Goal: Navigation & Orientation: Find specific page/section

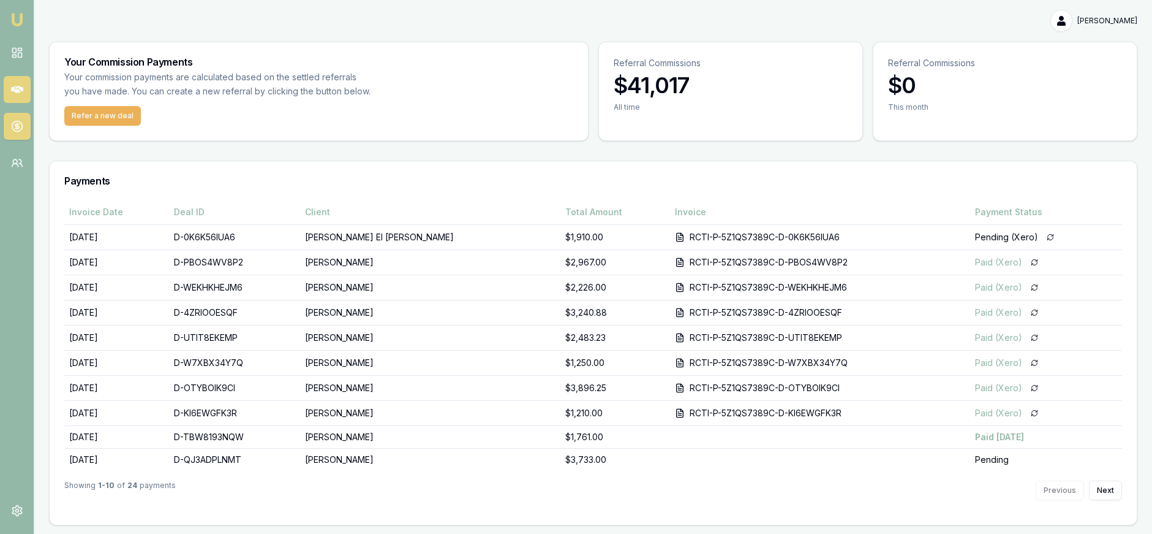
click at [20, 91] on icon at bounding box center [17, 89] width 12 height 7
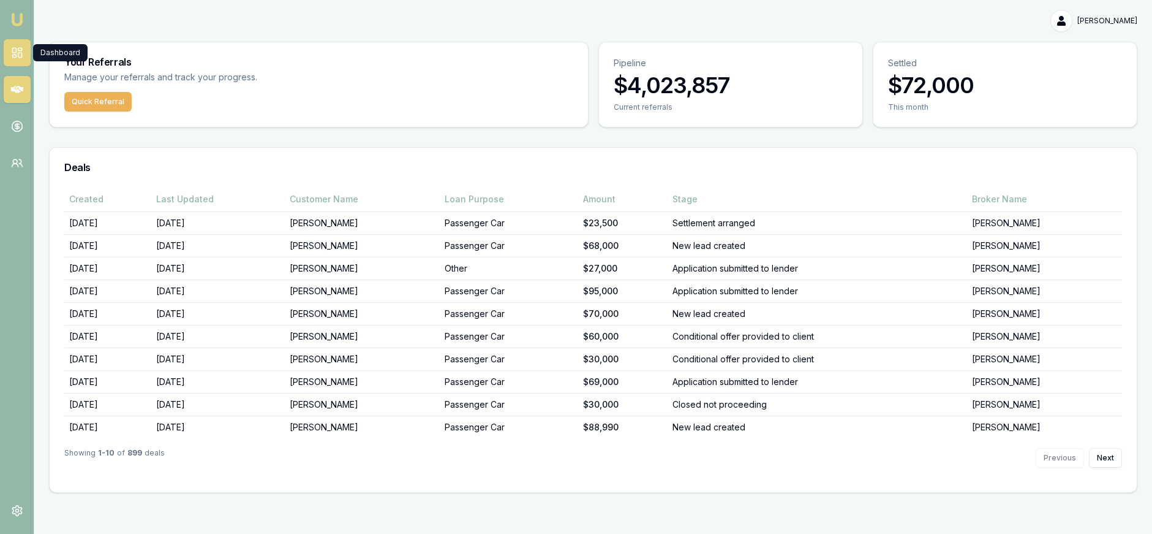
click at [19, 54] on icon at bounding box center [17, 53] width 12 height 12
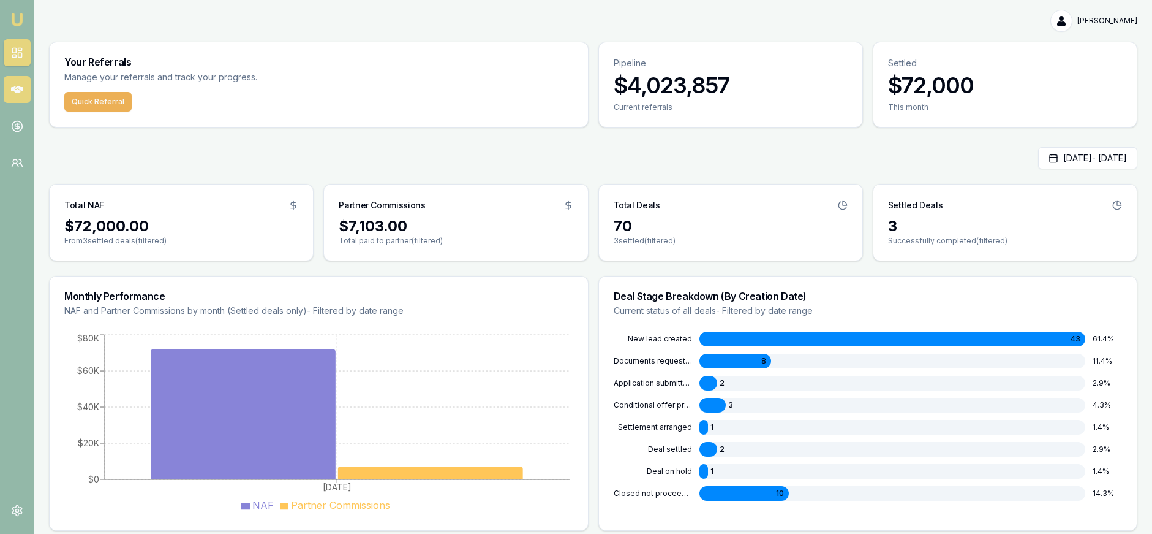
click at [12, 88] on icon at bounding box center [17, 89] width 12 height 7
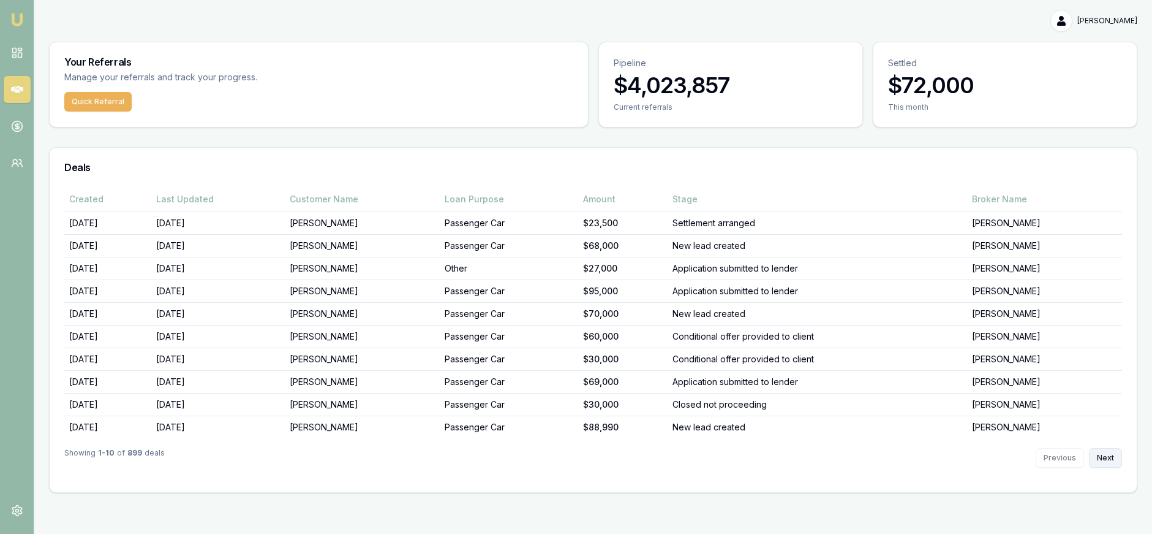
click at [1098, 452] on button "Next" at bounding box center [1105, 458] width 33 height 20
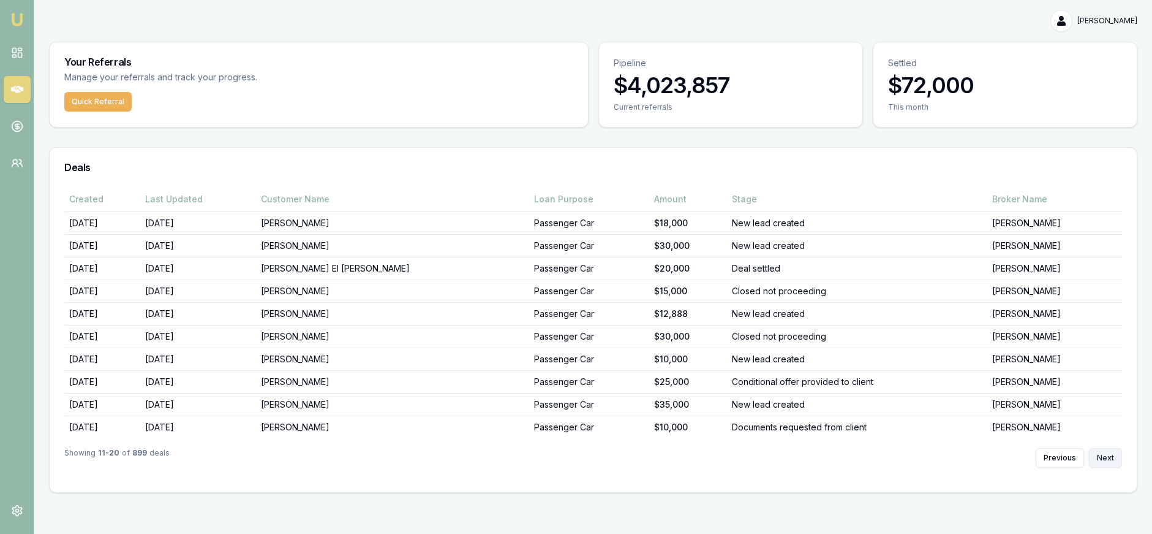
click at [1097, 452] on button "Next" at bounding box center [1105, 458] width 33 height 20
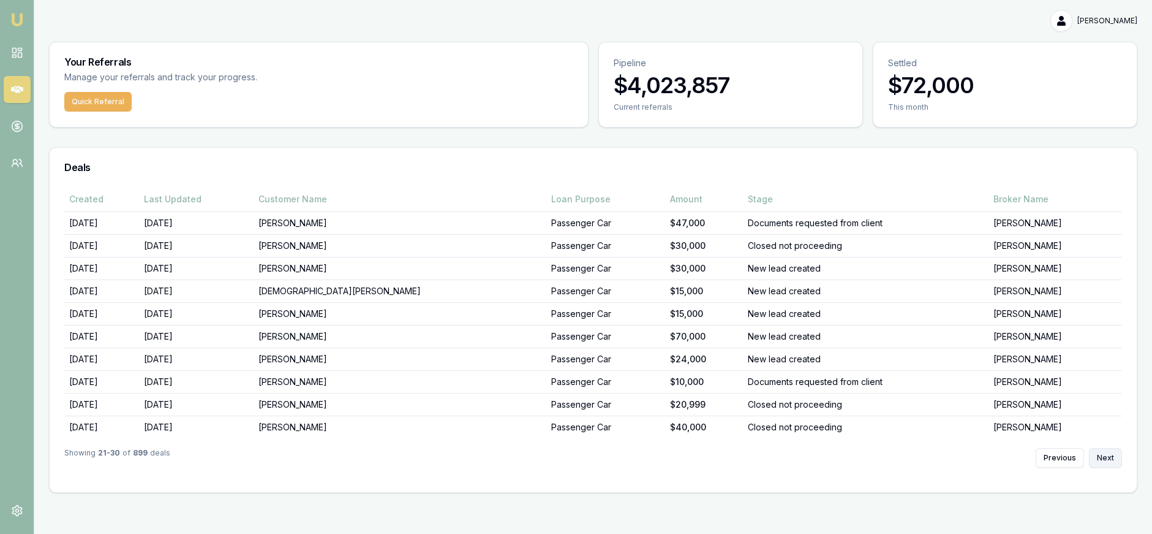
click at [1097, 452] on button "Next" at bounding box center [1105, 458] width 33 height 20
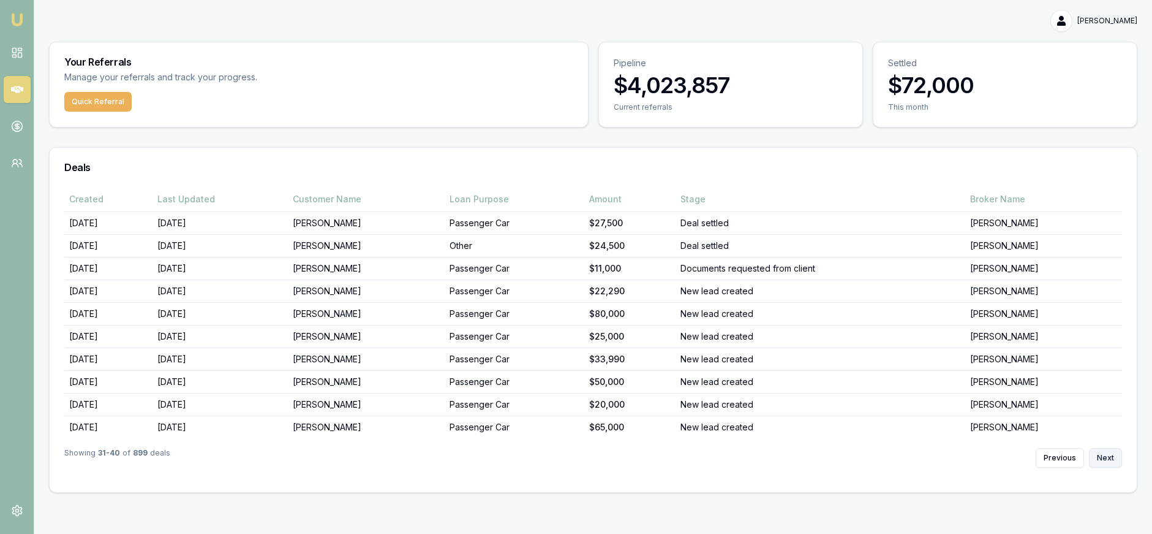
click at [1097, 452] on button "Next" at bounding box center [1105, 458] width 33 height 20
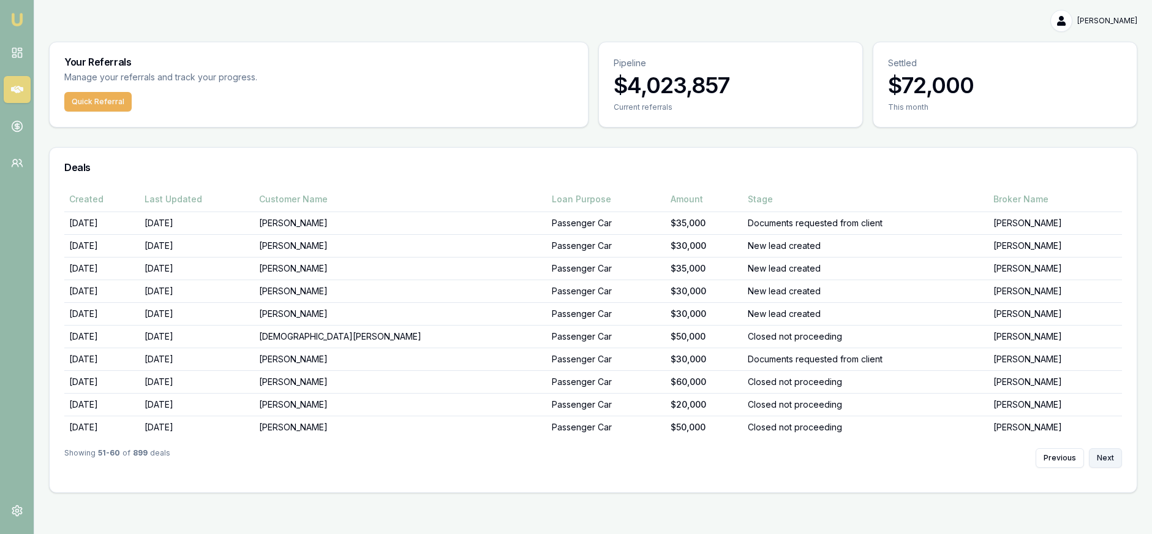
click at [1097, 452] on button "Next" at bounding box center [1105, 458] width 33 height 20
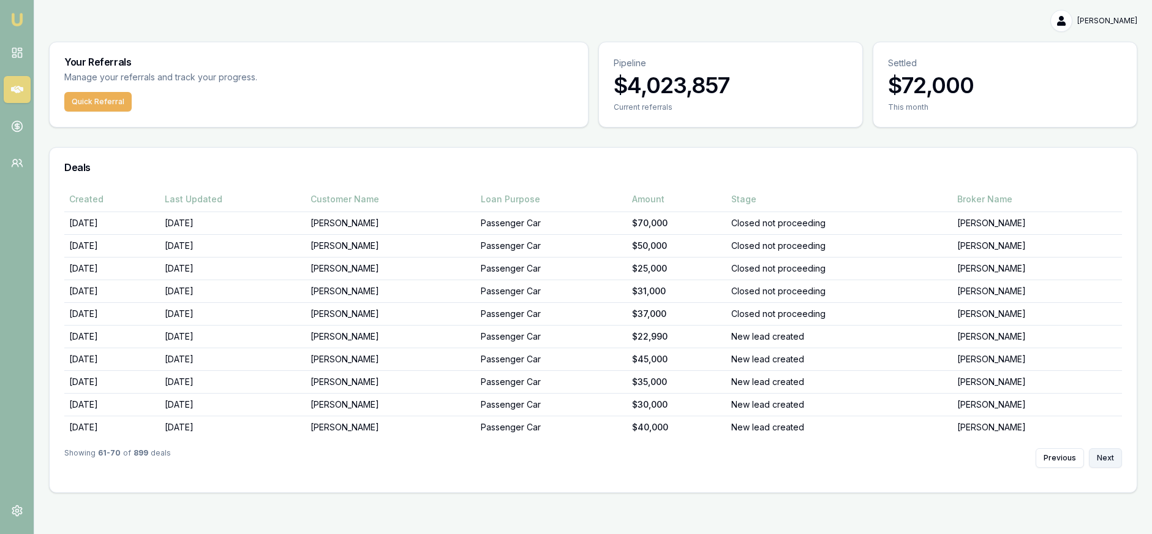
click at [1097, 452] on button "Next" at bounding box center [1105, 458] width 33 height 20
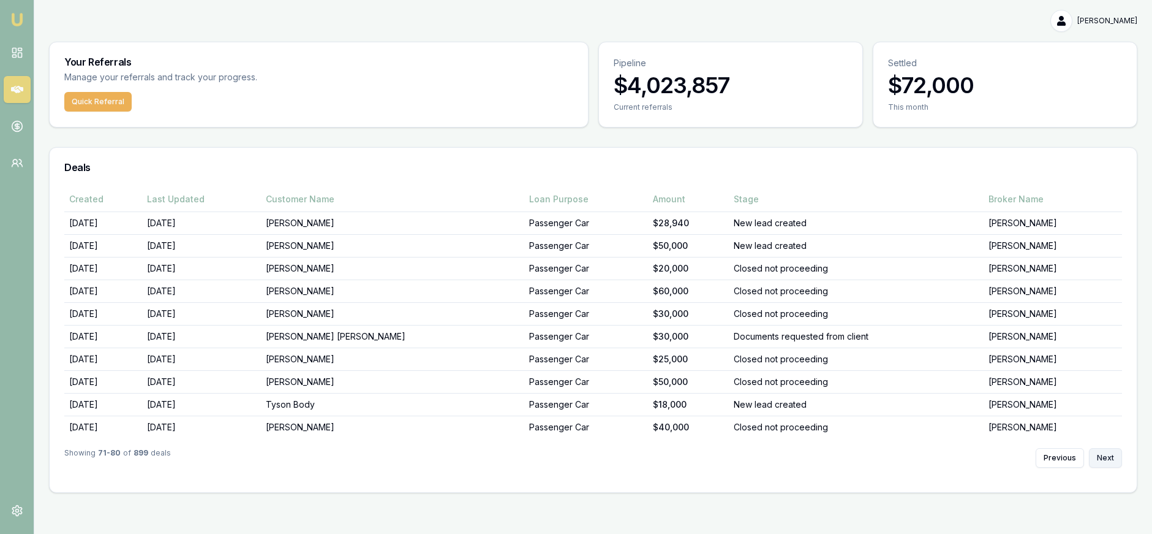
click at [1097, 452] on button "Next" at bounding box center [1105, 458] width 33 height 20
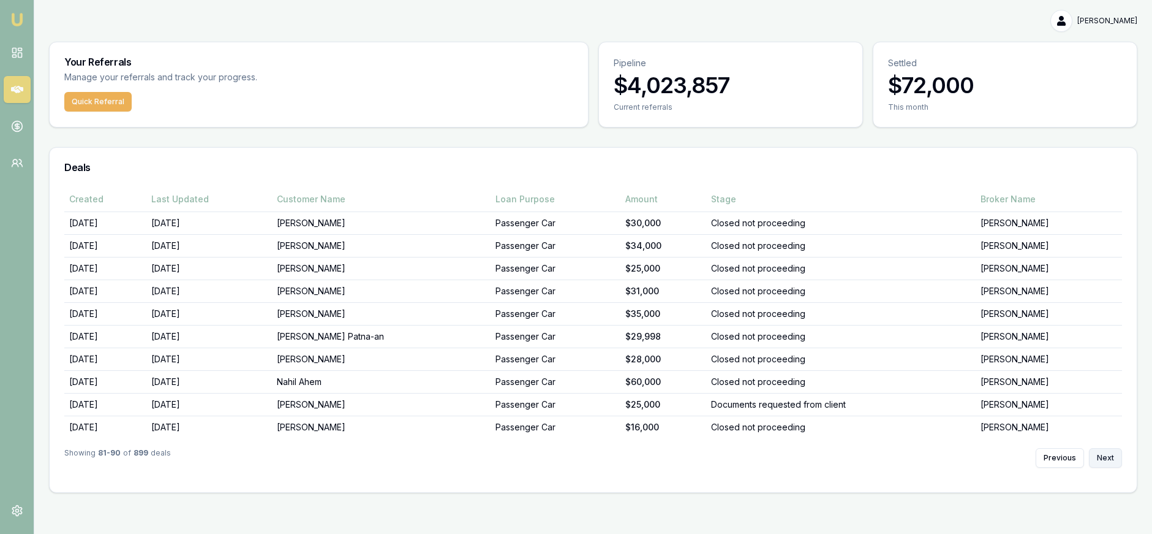
click at [1097, 452] on button "Next" at bounding box center [1105, 458] width 33 height 20
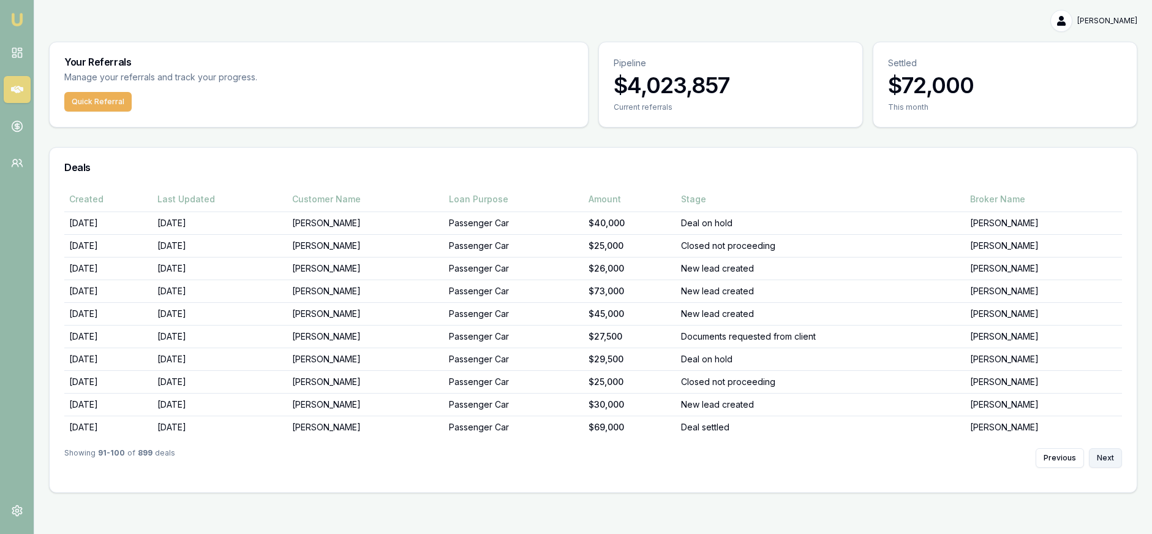
click at [1097, 452] on button "Next" at bounding box center [1105, 458] width 33 height 20
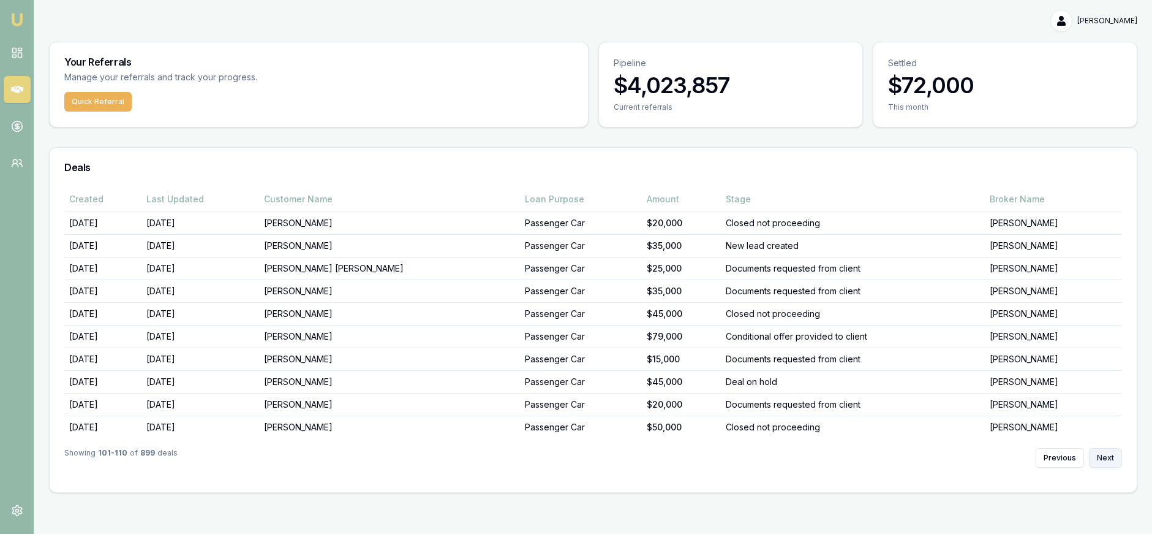
click at [1097, 452] on button "Next" at bounding box center [1105, 458] width 33 height 20
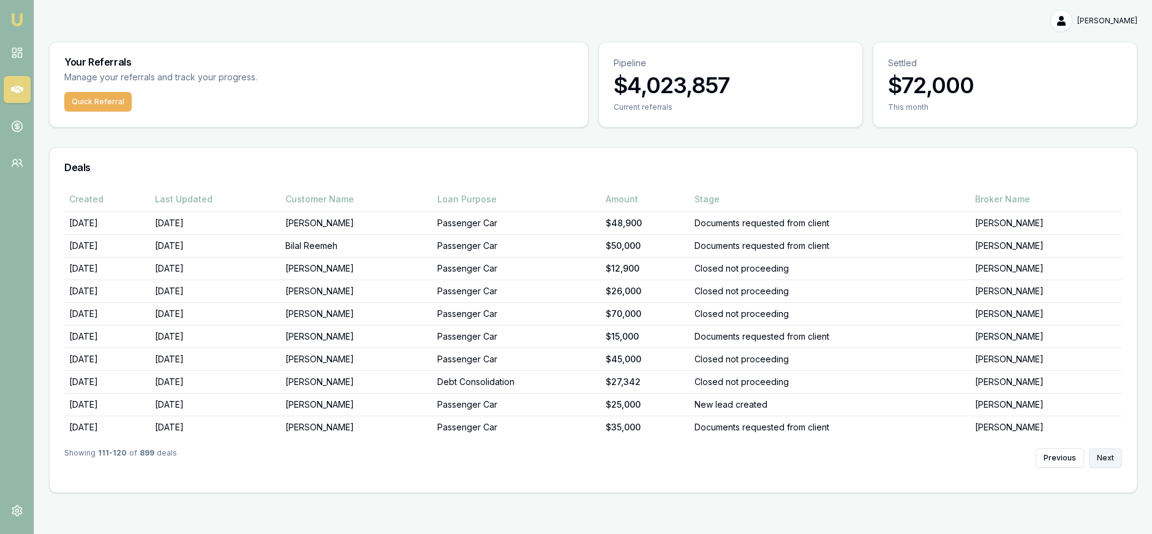
click at [1097, 452] on button "Next" at bounding box center [1105, 458] width 33 height 20
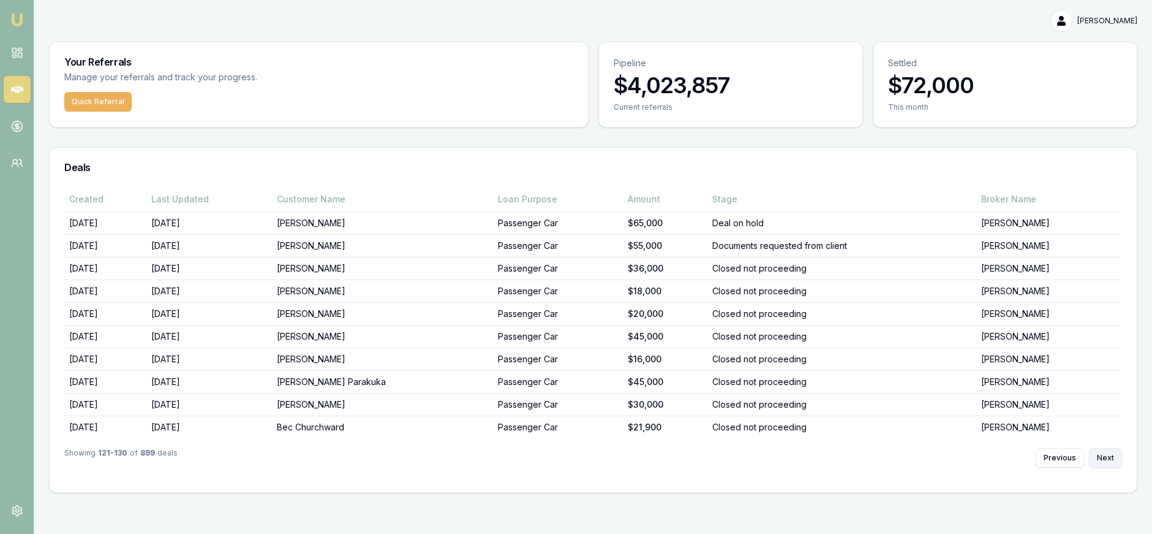
click at [1097, 452] on button "Next" at bounding box center [1105, 458] width 33 height 20
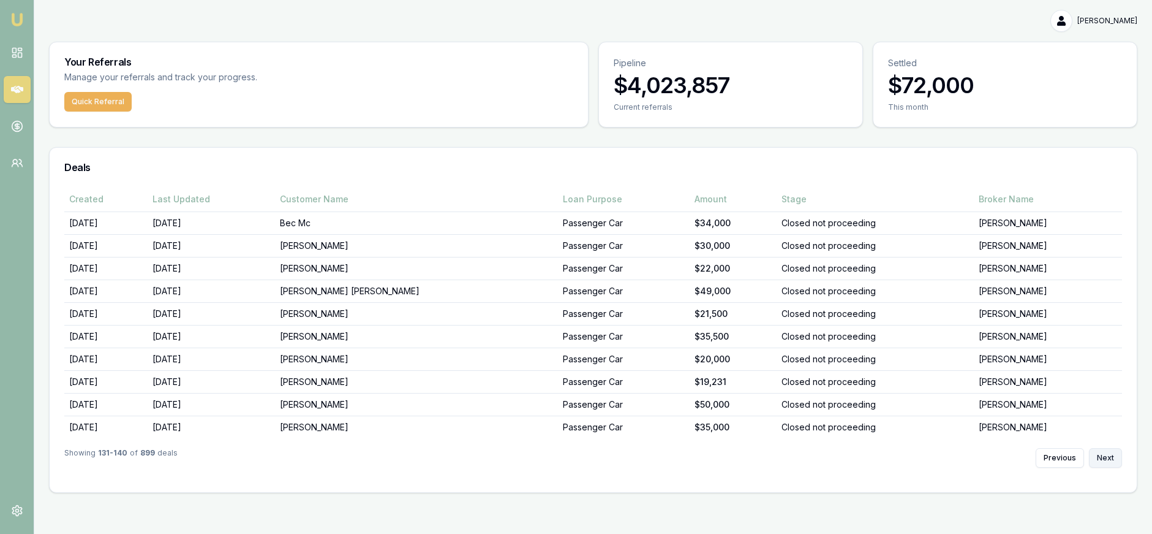
click at [1097, 452] on button "Next" at bounding box center [1105, 458] width 33 height 20
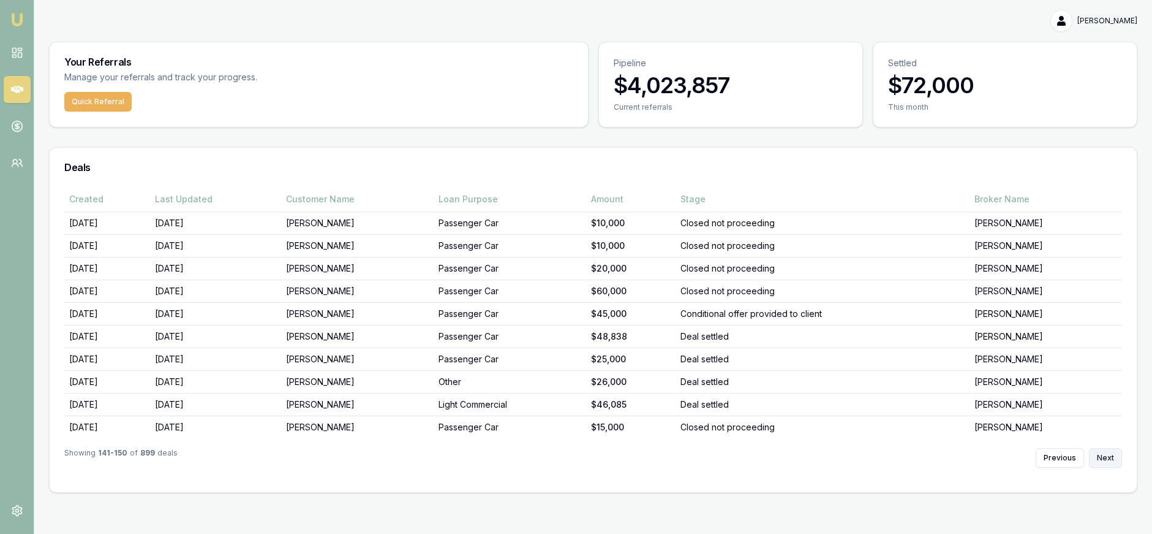
click at [1097, 452] on button "Next" at bounding box center [1105, 458] width 33 height 20
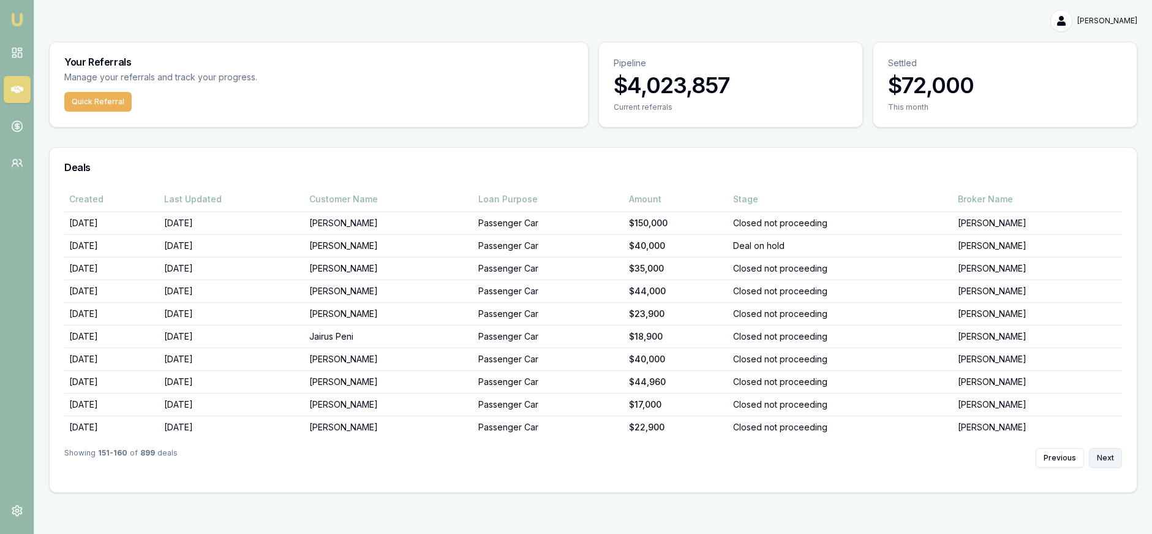
click at [1097, 452] on button "Next" at bounding box center [1105, 458] width 33 height 20
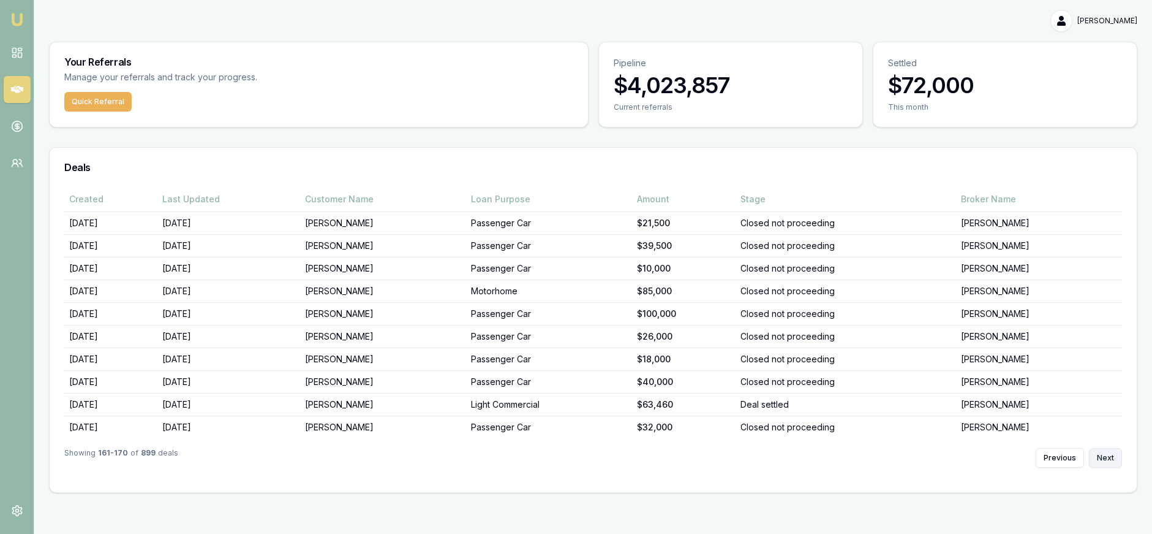
click at [1097, 452] on button "Next" at bounding box center [1105, 458] width 33 height 20
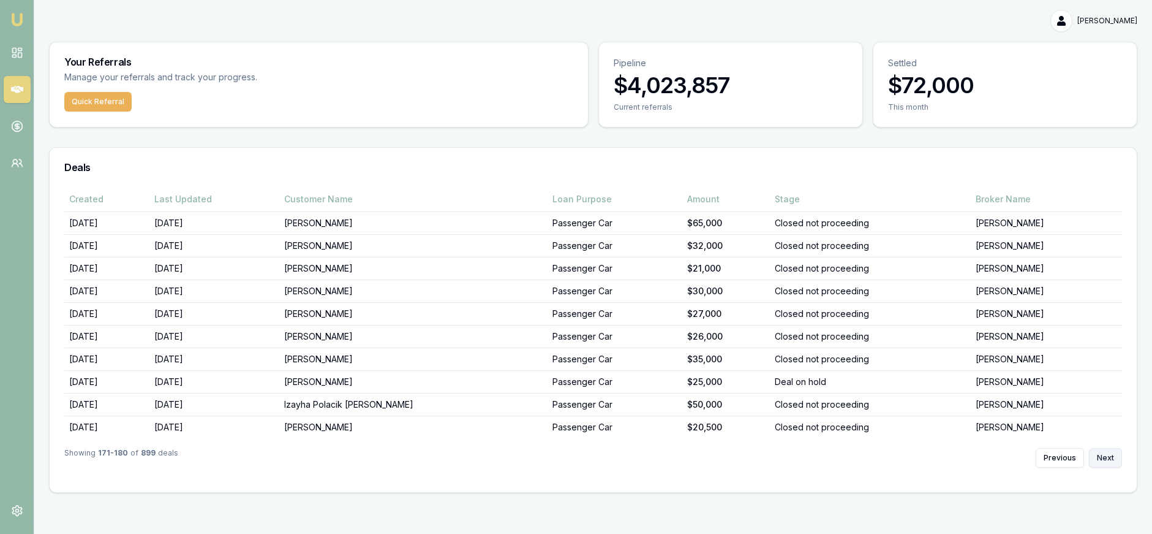
click at [1097, 452] on button "Next" at bounding box center [1105, 458] width 33 height 20
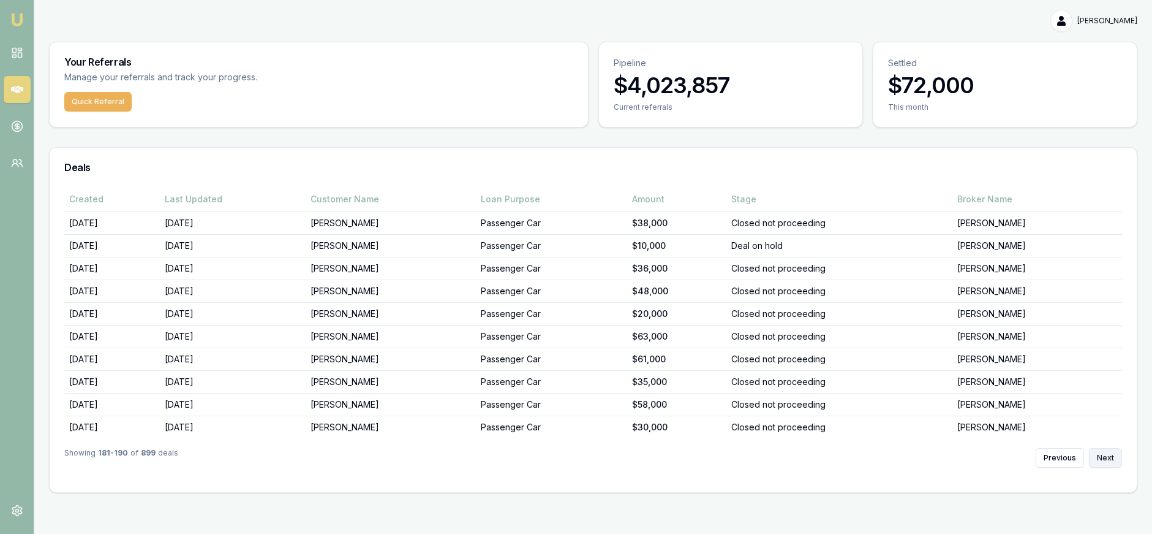
click at [1097, 452] on button "Next" at bounding box center [1105, 458] width 33 height 20
